Goal: Task Accomplishment & Management: Use online tool/utility

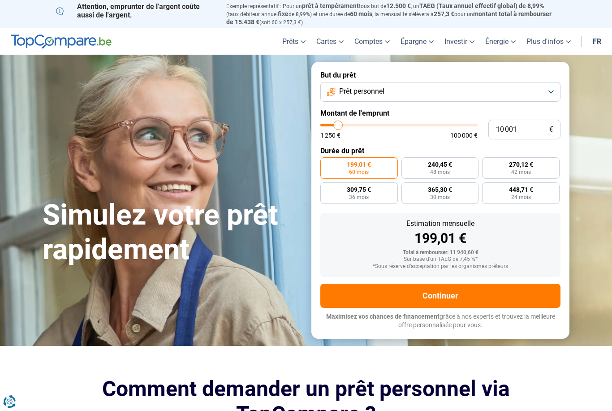
type input "17 250"
type input "17250"
type input "18 500"
type input "18500"
type input "20 000"
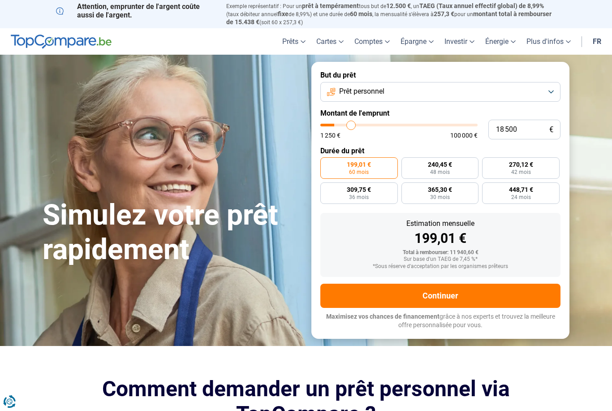
type input "20000"
type input "21 500"
type input "21500"
type input "23 000"
type input "23000"
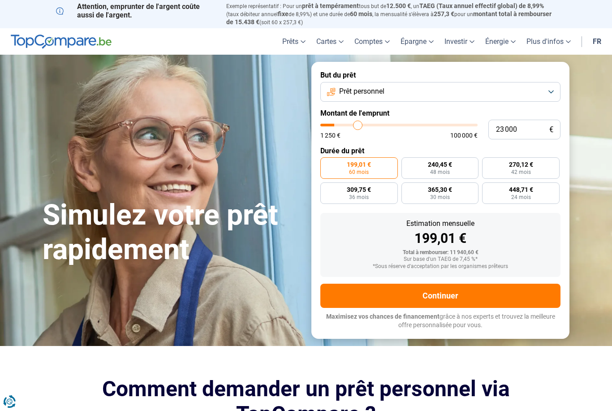
type input "25 000"
type input "25000"
type input "27 000"
type input "27000"
type input "29 500"
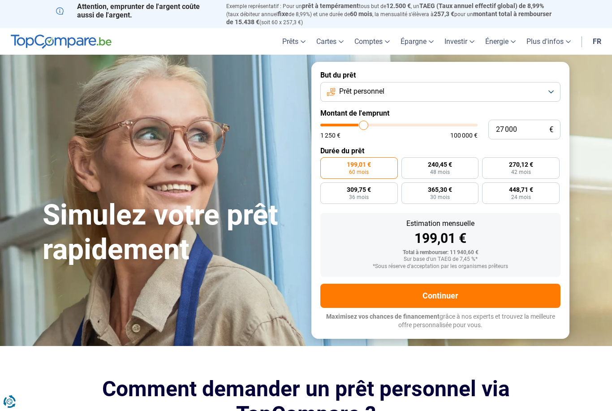
type input "29500"
type input "31 500"
type input "31500"
type input "33 000"
type input "33000"
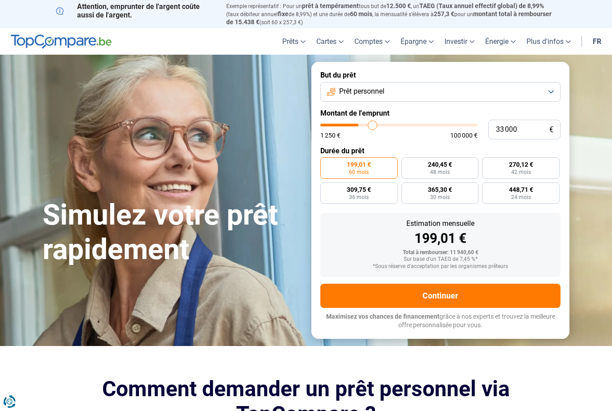
type input "35 000"
type input "35000"
type input "36 500"
type input "36500"
type input "38 250"
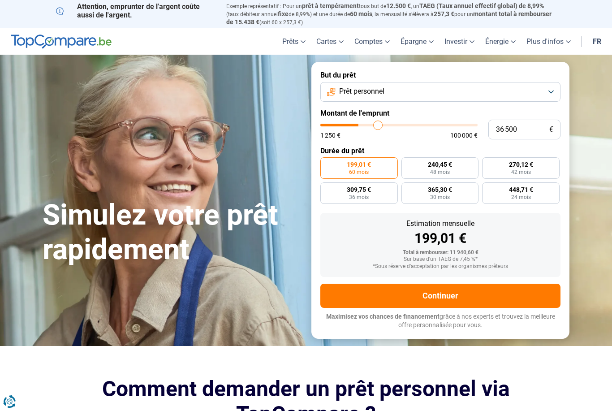
type input "38250"
type input "40 000"
type input "40000"
type input "41 750"
type input "41750"
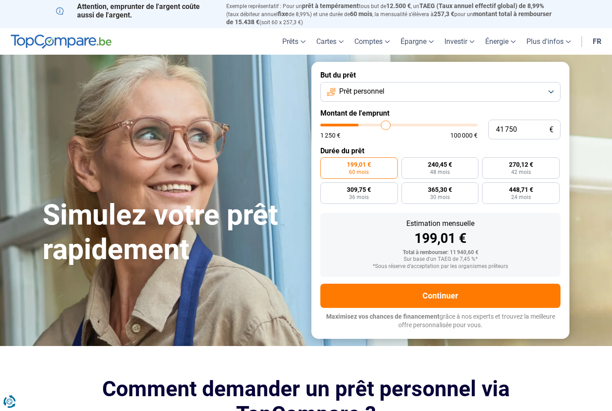
type input "43 250"
type input "43250"
type input "45 250"
type input "45250"
type input "47 500"
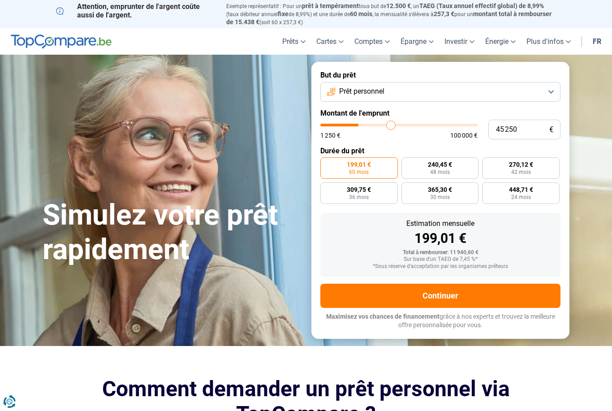
type input "47500"
type input "49 500"
type input "49500"
type input "52 500"
type input "52500"
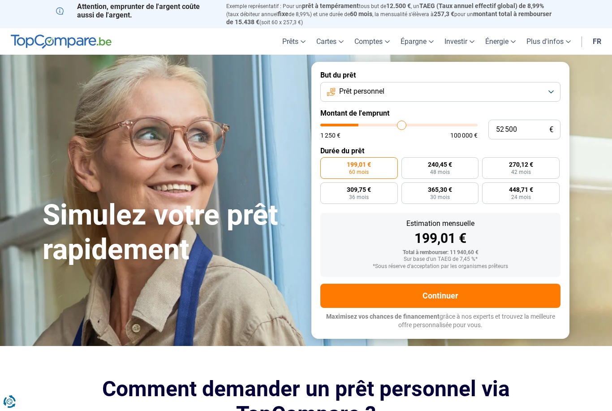
type input "55 250"
type input "55250"
type input "58 250"
type input "58250"
type input "60 500"
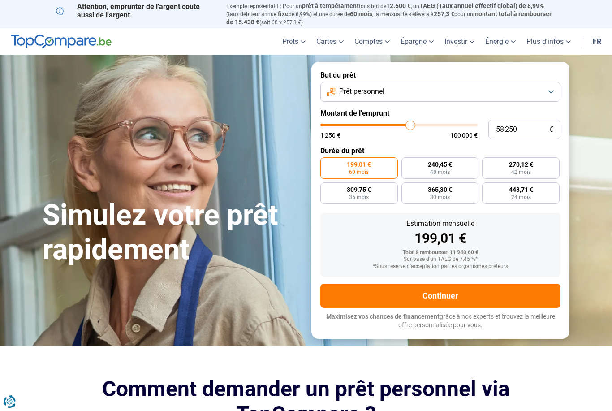
type input "60500"
type input "62 750"
type input "62750"
type input "64 250"
type input "64250"
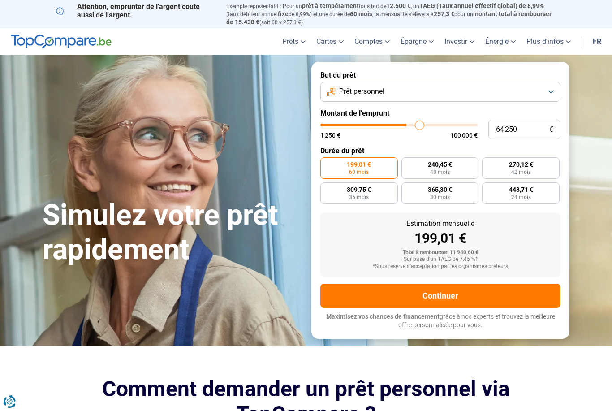
type input "65 500"
type input "65500"
type input "66 000"
type input "66000"
type input "66 500"
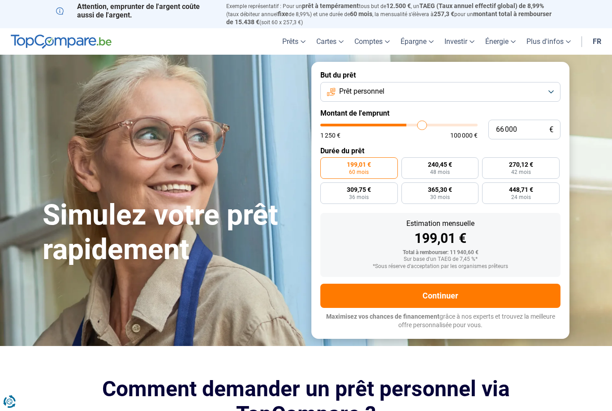
type input "66500"
type input "67 000"
type input "67000"
type input "67 250"
type input "67250"
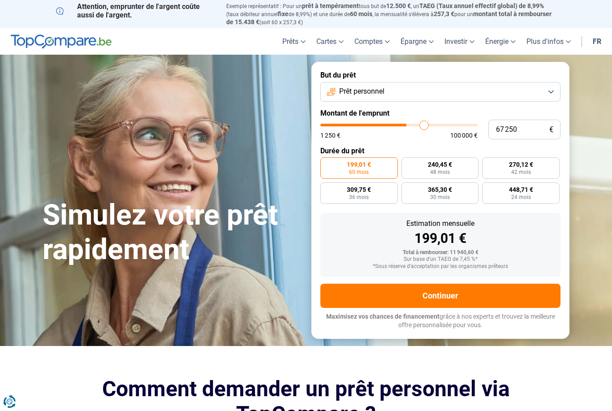
type input "67 500"
type input "67500"
type input "67 750"
type input "67750"
type input "68 000"
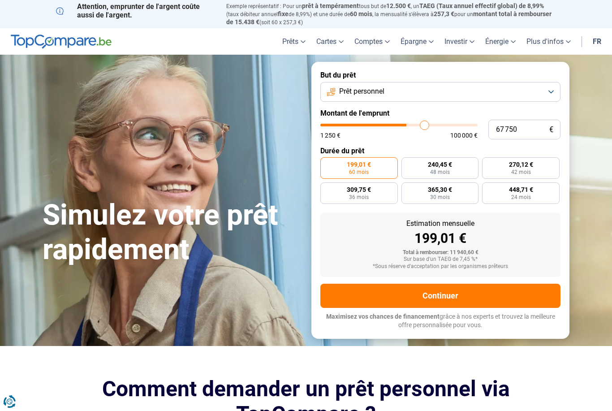
type input "68000"
type input "68 500"
type input "68500"
type input "69 000"
type input "69000"
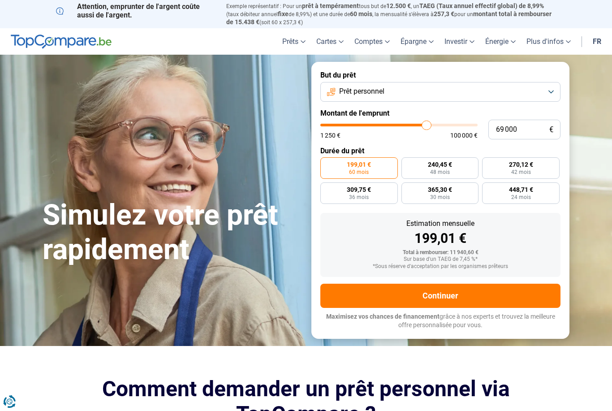
type input "69 500"
type input "69500"
type input "70 000"
type input "70000"
type input "70 500"
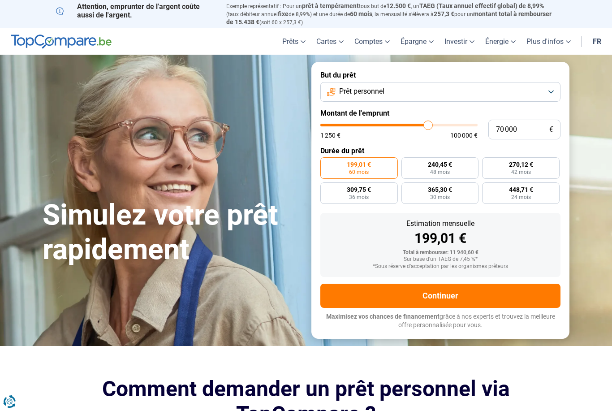
type input "70500"
type input "71 000"
type input "71000"
type input "71 500"
type input "71500"
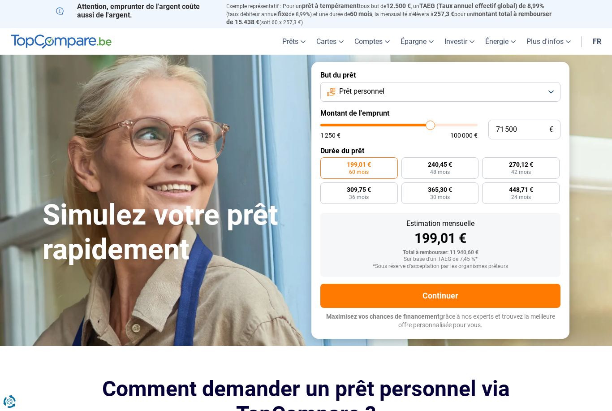
type input "71 750"
type input "71750"
type input "72 000"
type input "72000"
type input "72 250"
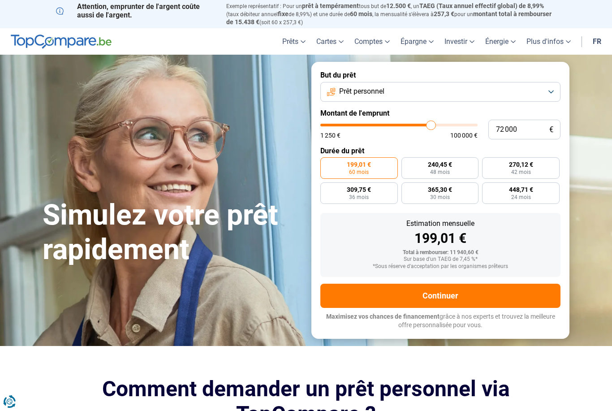
type input "72250"
type input "72 500"
type input "72500"
type input "73 000"
type input "73000"
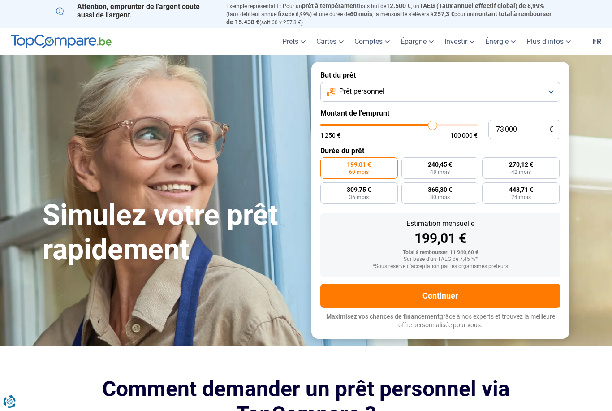
type input "73 250"
type input "73250"
type input "73 500"
type input "73500"
type input "73 750"
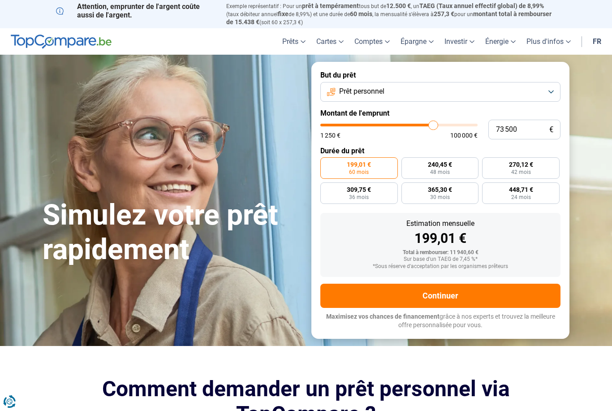
type input "73750"
type input "74 000"
type input "74000"
type input "74 500"
type input "74500"
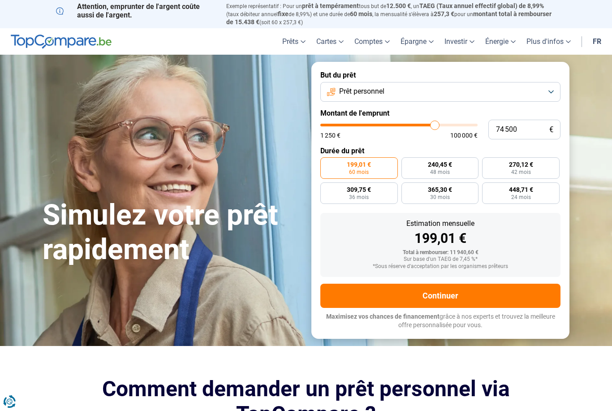
type input "74 750"
type input "74750"
type input "75 250"
type input "75250"
type input "76 250"
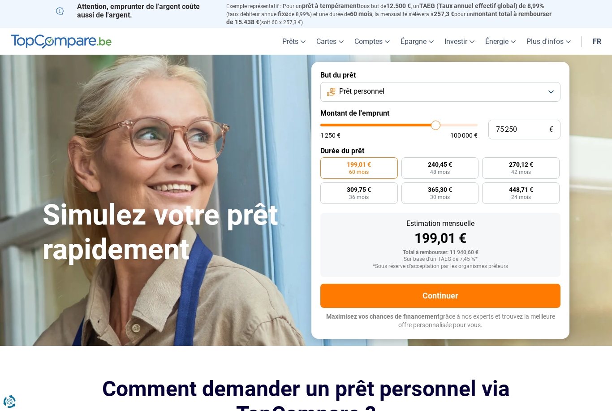
type input "76250"
type input "76 750"
type input "76750"
type input "78 000"
type input "78000"
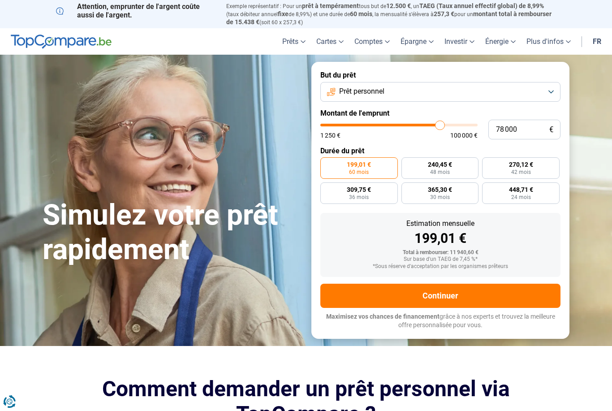
type input "79 250"
type input "79250"
type input "80 750"
type input "80750"
type input "82 250"
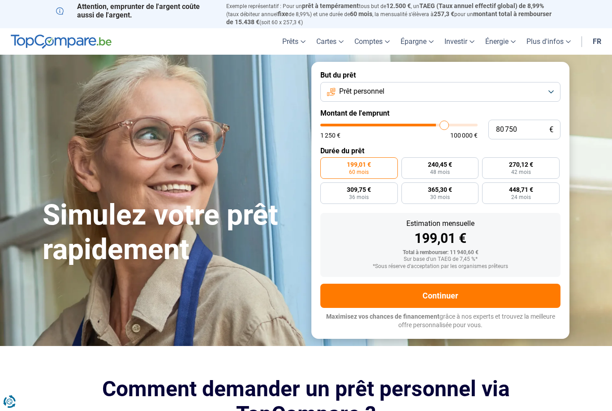
type input "82250"
type input "83 750"
type input "83750"
type input "85 250"
type input "85250"
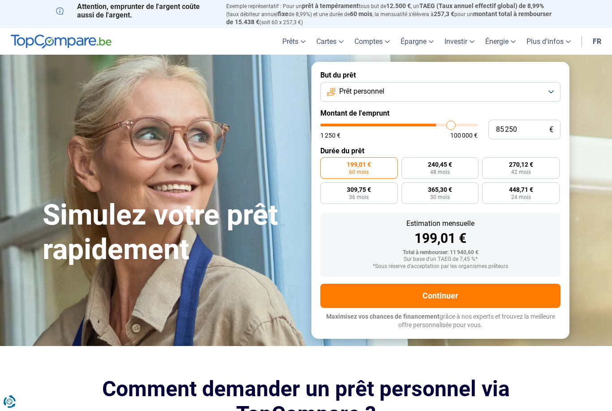
type input "86 250"
type input "86250"
type input "87 500"
type input "87500"
type input "88 500"
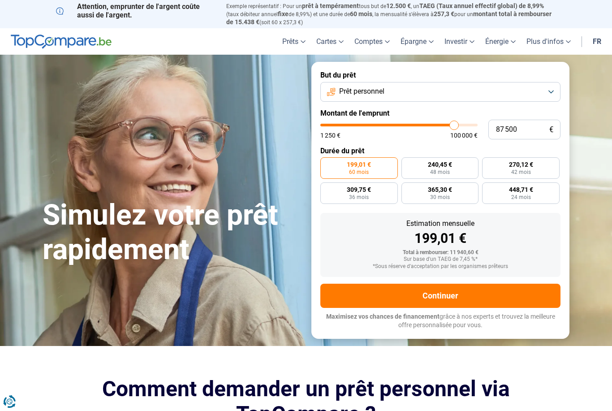
type input "88500"
type input "89 250"
type input "89250"
type input "90 000"
type input "90000"
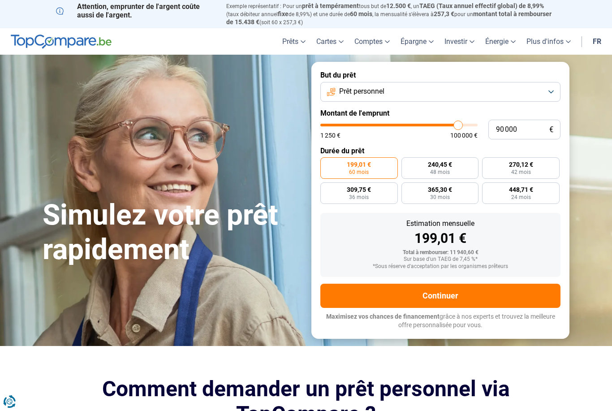
type input "90 500"
type input "90500"
type input "90 750"
type input "90750"
type input "91 250"
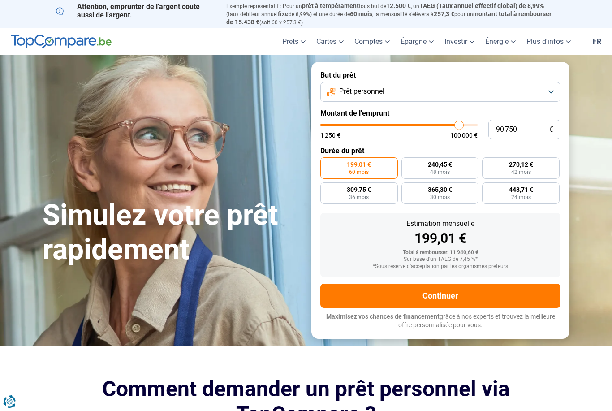
type input "91250"
type input "91 750"
type input "91750"
type input "92 250"
type input "92250"
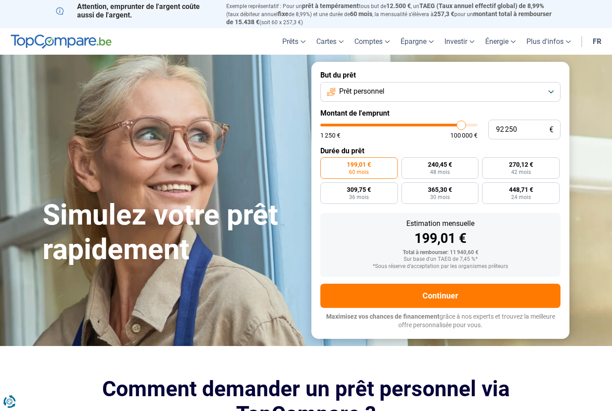
type input "93 250"
type input "93250"
type input "94 250"
type input "94250"
type input "95 000"
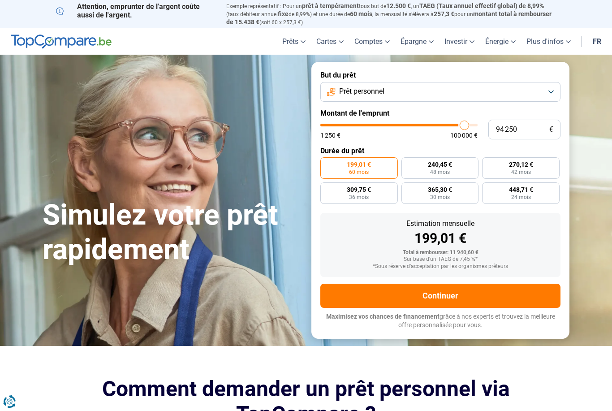
type input "95000"
type input "96 250"
type input "96250"
type input "97 750"
type input "97750"
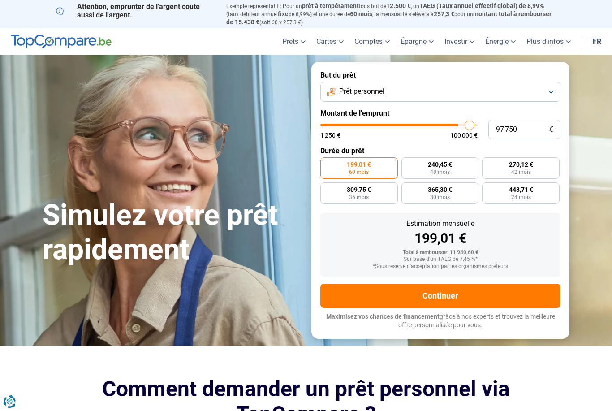
type input "99 250"
type input "99250"
type input "100 000"
type input "100000"
radio input "false"
